Goal: Task Accomplishment & Management: Manage account settings

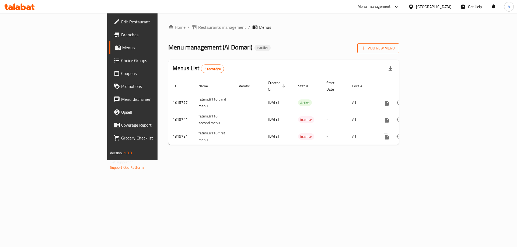
click at [394, 50] on span "Add New Menu" at bounding box center [377, 48] width 33 height 7
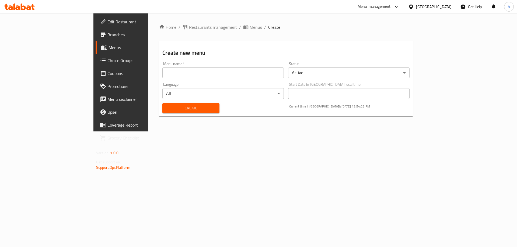
click at [284, 73] on input "text" at bounding box center [222, 73] width 121 height 11
type input "basmala8029"
click at [167, 106] on span "Create" at bounding box center [191, 108] width 48 height 7
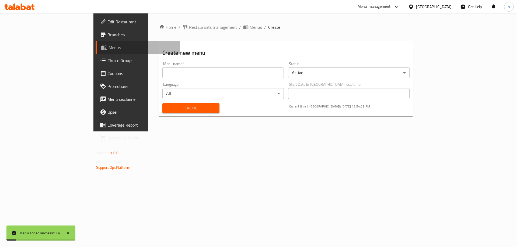
click at [108, 48] on span "Menus" at bounding box center [141, 47] width 67 height 6
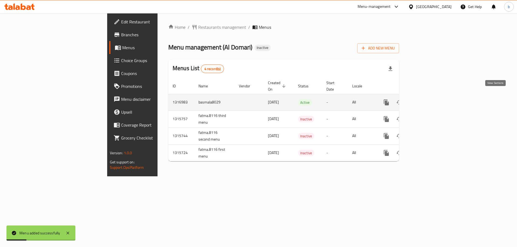
click at [428, 99] on icon "enhanced table" at bounding box center [425, 102] width 6 height 6
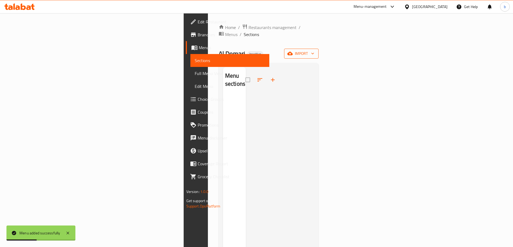
click at [314, 50] on span "import" at bounding box center [301, 53] width 26 height 7
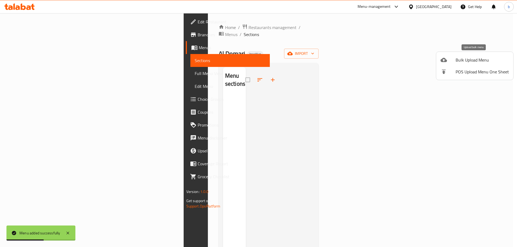
click at [477, 60] on span "Bulk Upload Menu" at bounding box center [481, 60] width 53 height 6
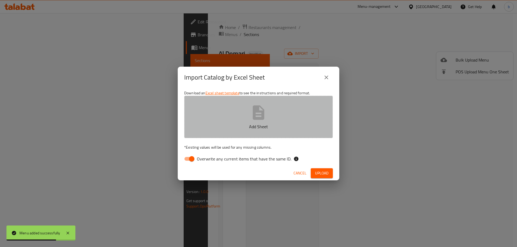
click at [263, 119] on icon "button" at bounding box center [259, 112] width 12 height 14
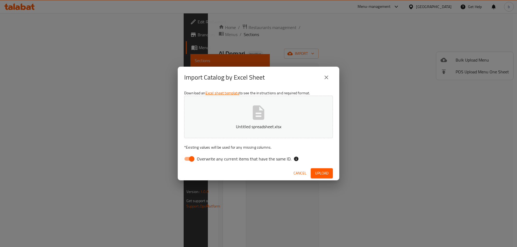
click at [325, 171] on span "Upload" at bounding box center [321, 173] width 13 height 7
click at [188, 160] on input "Overwrite any current items that have the same ID." at bounding box center [191, 159] width 31 height 10
checkbox input "false"
click at [308, 173] on span "Cancel" at bounding box center [304, 173] width 13 height 7
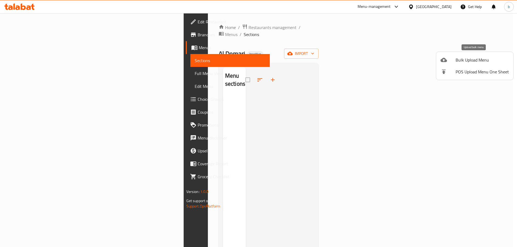
click at [472, 61] on span "Bulk Upload Menu" at bounding box center [481, 60] width 53 height 6
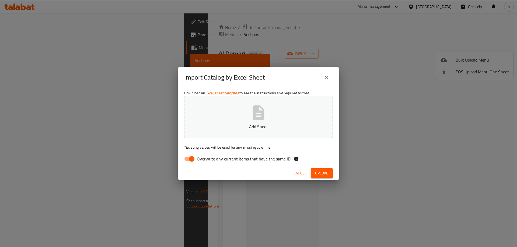
click at [189, 159] on input "Overwrite any current items that have the same ID." at bounding box center [191, 159] width 31 height 10
checkbox input "false"
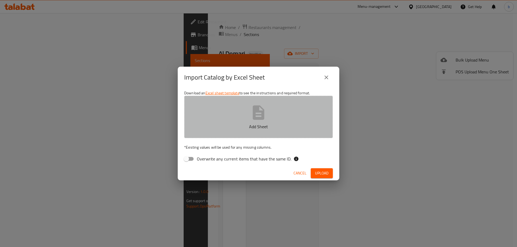
click at [310, 103] on button "Add Sheet" at bounding box center [258, 117] width 149 height 43
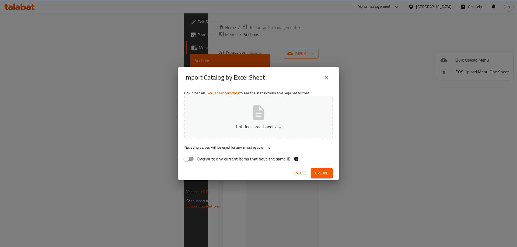
click at [324, 175] on span "Upload" at bounding box center [321, 173] width 13 height 7
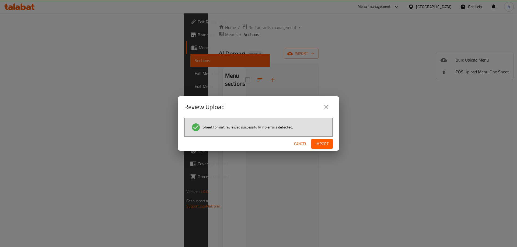
click at [321, 142] on span "Import" at bounding box center [321, 144] width 13 height 7
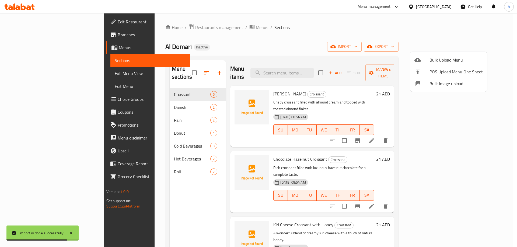
click at [33, 74] on div at bounding box center [258, 123] width 517 height 247
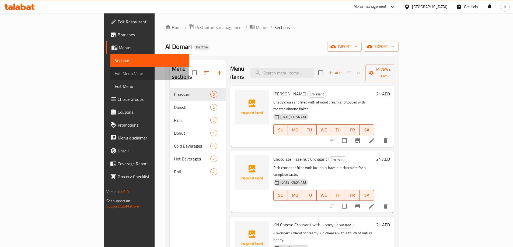
click at [115, 75] on span "Full Menu View" at bounding box center [150, 73] width 70 height 6
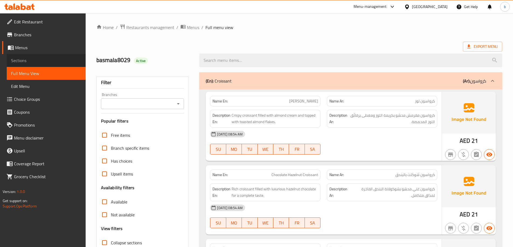
click at [34, 64] on link "Sections" at bounding box center [46, 60] width 79 height 13
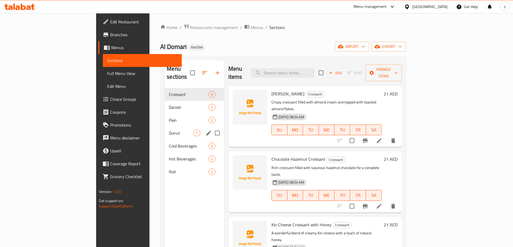
click at [170, 128] on div "Donut 1" at bounding box center [193, 133] width 59 height 13
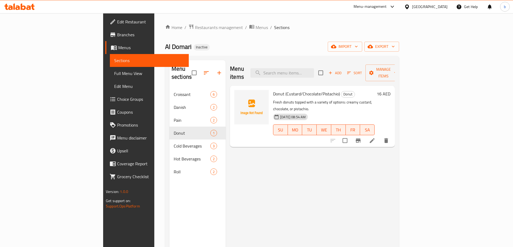
click at [376, 112] on div "13-10-2025 08:54 AM SU MO TU WE TH FR SA" at bounding box center [324, 126] width 106 height 29
click at [110, 69] on link "Full Menu View" at bounding box center [149, 73] width 79 height 13
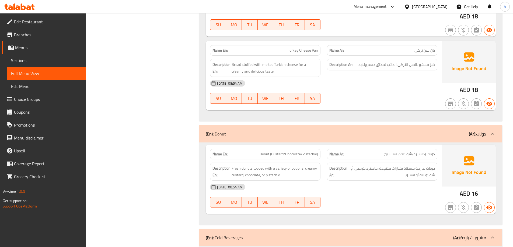
scroll to position [834, 0]
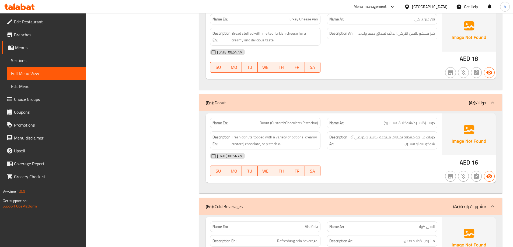
click at [404, 148] on div "Description Ar: دونات طازجة مغطاة بخيارات متنوعة: كاسترد كريمي أو شوكولاتة أو ف…" at bounding box center [382, 141] width 110 height 18
click at [406, 163] on div "[DATE] 08:54 AM" at bounding box center [324, 156] width 234 height 13
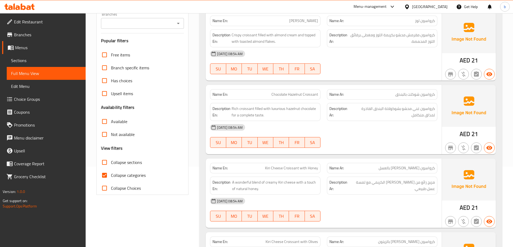
scroll to position [81, 0]
click at [123, 188] on span "Collapse Choices" at bounding box center [126, 188] width 30 height 6
click at [111, 188] on input "Collapse Choices" at bounding box center [104, 188] width 13 height 13
checkbox input "true"
click at [110, 175] on input "Collapse categories" at bounding box center [104, 175] width 13 height 13
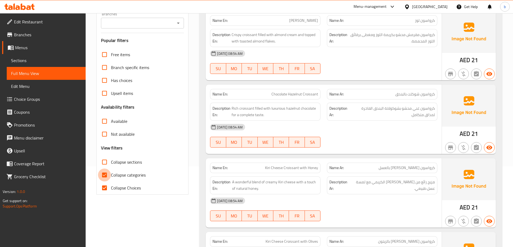
checkbox input "false"
click at [106, 188] on input "Collapse Choices" at bounding box center [104, 188] width 13 height 13
checkbox input "false"
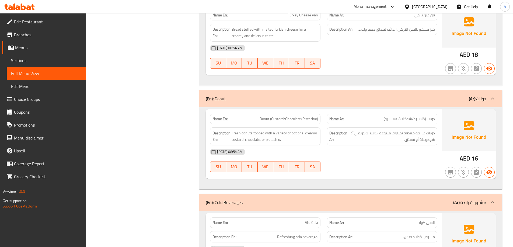
scroll to position [915, 0]
click at [493, 99] on icon at bounding box center [492, 98] width 3 height 2
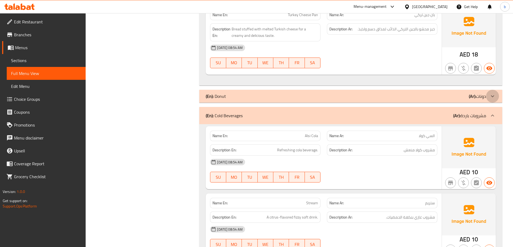
click at [493, 99] on icon at bounding box center [492, 96] width 6 height 6
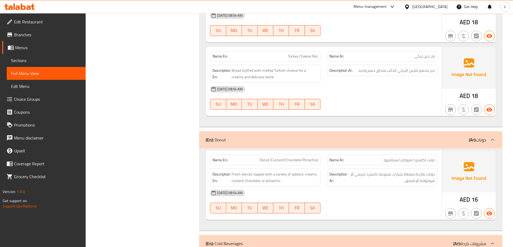
scroll to position [834, 0]
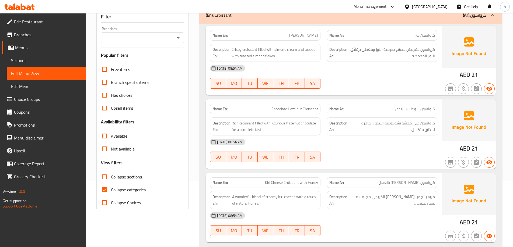
click at [106, 185] on input "Collapse categories" at bounding box center [104, 190] width 13 height 13
checkbox input "false"
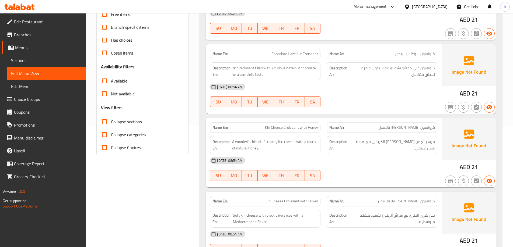
scroll to position [120, 0]
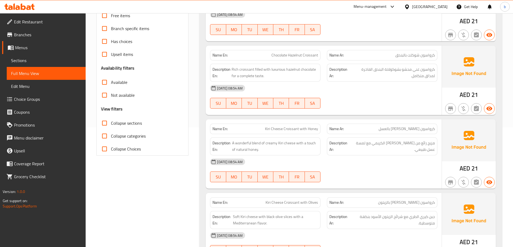
click at [23, 50] on span "Menus" at bounding box center [48, 47] width 66 height 6
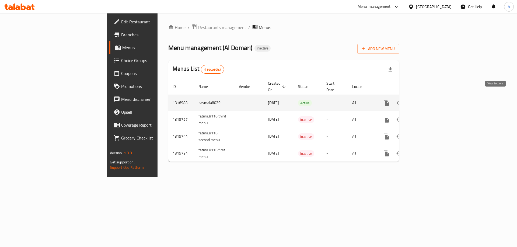
click at [431, 101] on link "enhanced table" at bounding box center [424, 103] width 13 height 13
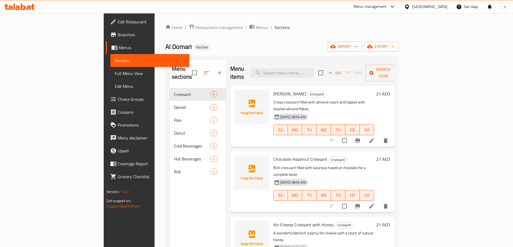
click at [119, 47] on span "Menus" at bounding box center [152, 47] width 66 height 6
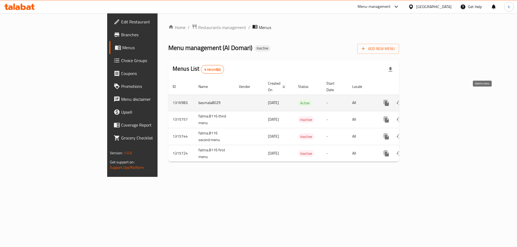
click at [415, 100] on icon "enhanced table" at bounding box center [412, 103] width 6 height 6
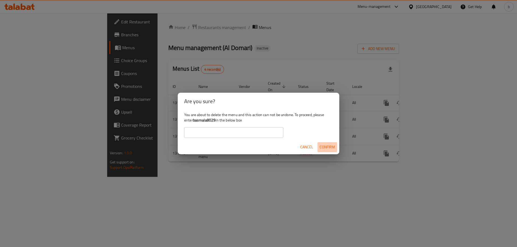
click at [327, 148] on span "Confirm" at bounding box center [326, 147] width 15 height 7
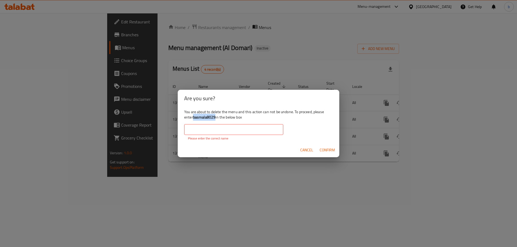
drag, startPoint x: 215, startPoint y: 118, endPoint x: 193, endPoint y: 117, distance: 21.8
click at [193, 117] on div "You are about to delete the menu and this action can not be undone. To proceed,…" at bounding box center [258, 125] width 161 height 36
copy b "basmala8029"
click at [212, 136] on p "Please enter the correct name" at bounding box center [233, 138] width 91 height 5
click at [228, 131] on input "text" at bounding box center [233, 129] width 99 height 11
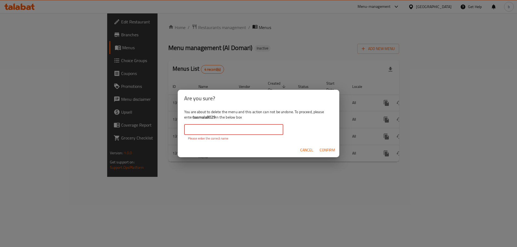
paste input "basmala8029"
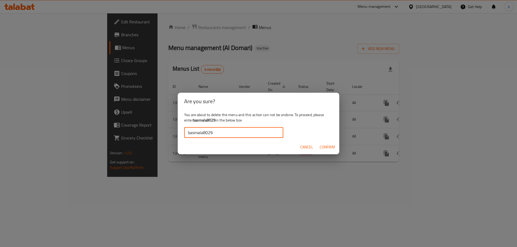
type input "basmala8029"
click at [329, 150] on span "Confirm" at bounding box center [326, 147] width 15 height 7
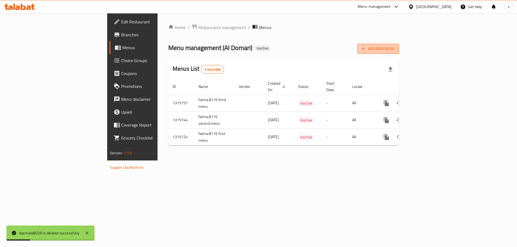
click at [394, 51] on span "Add New Menu" at bounding box center [377, 48] width 33 height 7
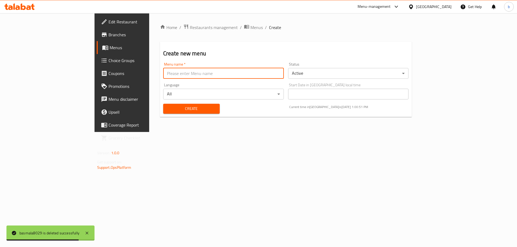
click at [211, 70] on input "text" at bounding box center [223, 73] width 121 height 11
type input "basmala8029"
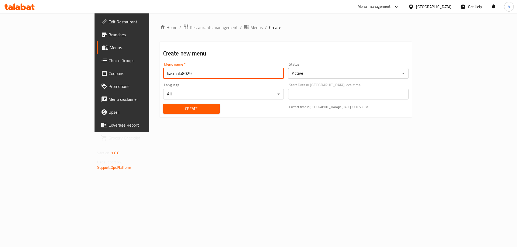
click at [167, 108] on span "Create" at bounding box center [191, 108] width 48 height 7
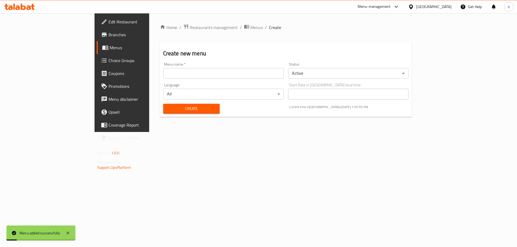
click at [260, 69] on input "text" at bounding box center [223, 73] width 121 height 11
click at [110, 47] on span "Menus" at bounding box center [143, 47] width 67 height 6
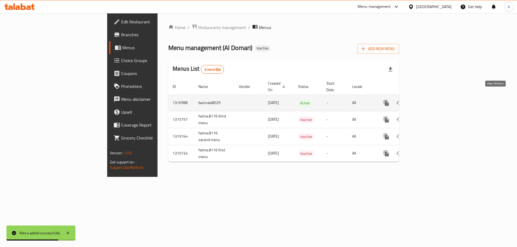
click at [428, 100] on icon "enhanced table" at bounding box center [425, 103] width 6 height 6
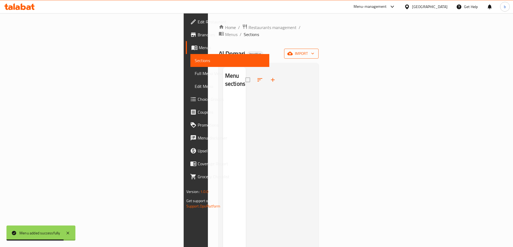
click at [314, 50] on span "import" at bounding box center [301, 53] width 26 height 7
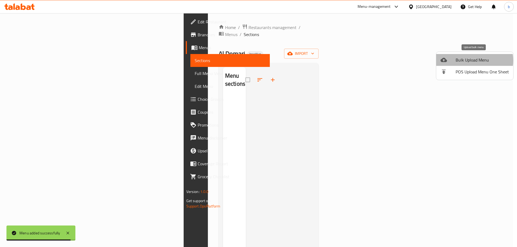
click at [472, 61] on span "Bulk Upload Menu" at bounding box center [481, 60] width 53 height 6
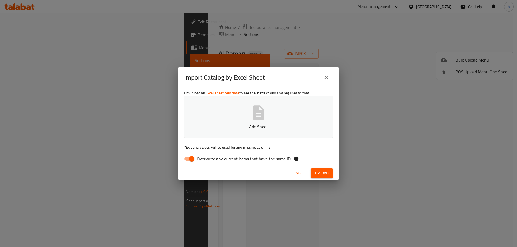
click at [281, 110] on button "Add Sheet" at bounding box center [258, 117] width 149 height 43
click at [192, 160] on input "Overwrite any current items that have the same ID." at bounding box center [191, 159] width 31 height 10
checkbox input "false"
click at [329, 175] on button "Upload" at bounding box center [322, 173] width 22 height 10
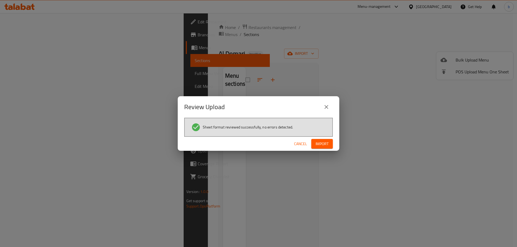
click at [329, 144] on button "Import" at bounding box center [322, 144] width 22 height 10
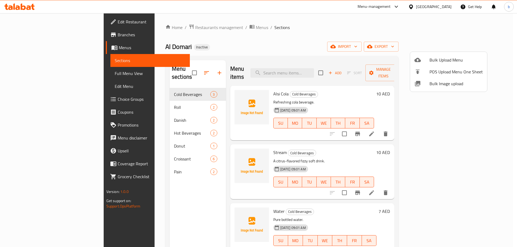
click at [29, 74] on div at bounding box center [258, 123] width 517 height 247
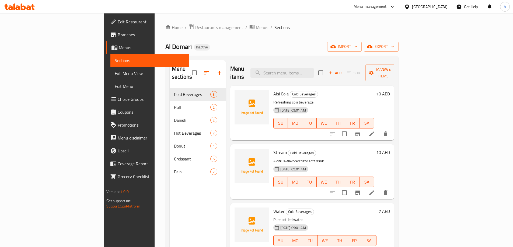
click at [115, 73] on span "Full Menu View" at bounding box center [150, 73] width 70 height 6
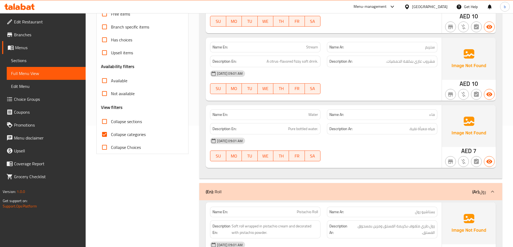
scroll to position [135, 0]
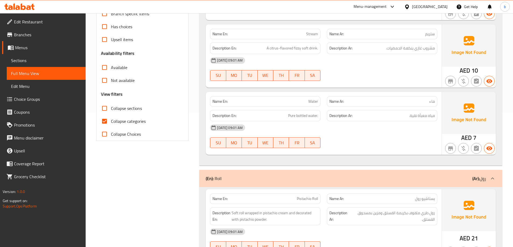
click at [101, 121] on input "Collapse categories" at bounding box center [104, 121] width 13 height 13
checkbox input "false"
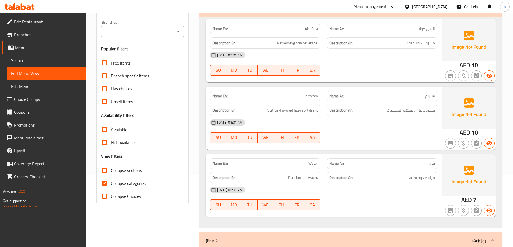
scroll to position [81, 0]
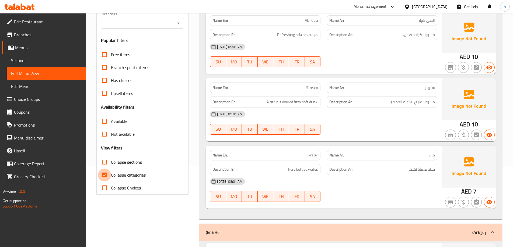
click at [106, 172] on input "Collapse categories" at bounding box center [104, 175] width 13 height 13
checkbox input "false"
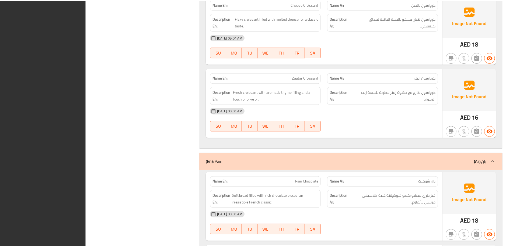
scroll to position [1442, 0]
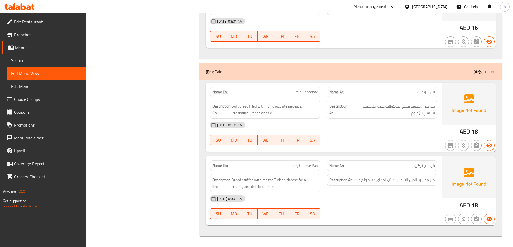
click at [40, 23] on span "Edit Restaurant" at bounding box center [47, 22] width 67 height 6
